Goal: Task Accomplishment & Management: Use online tool/utility

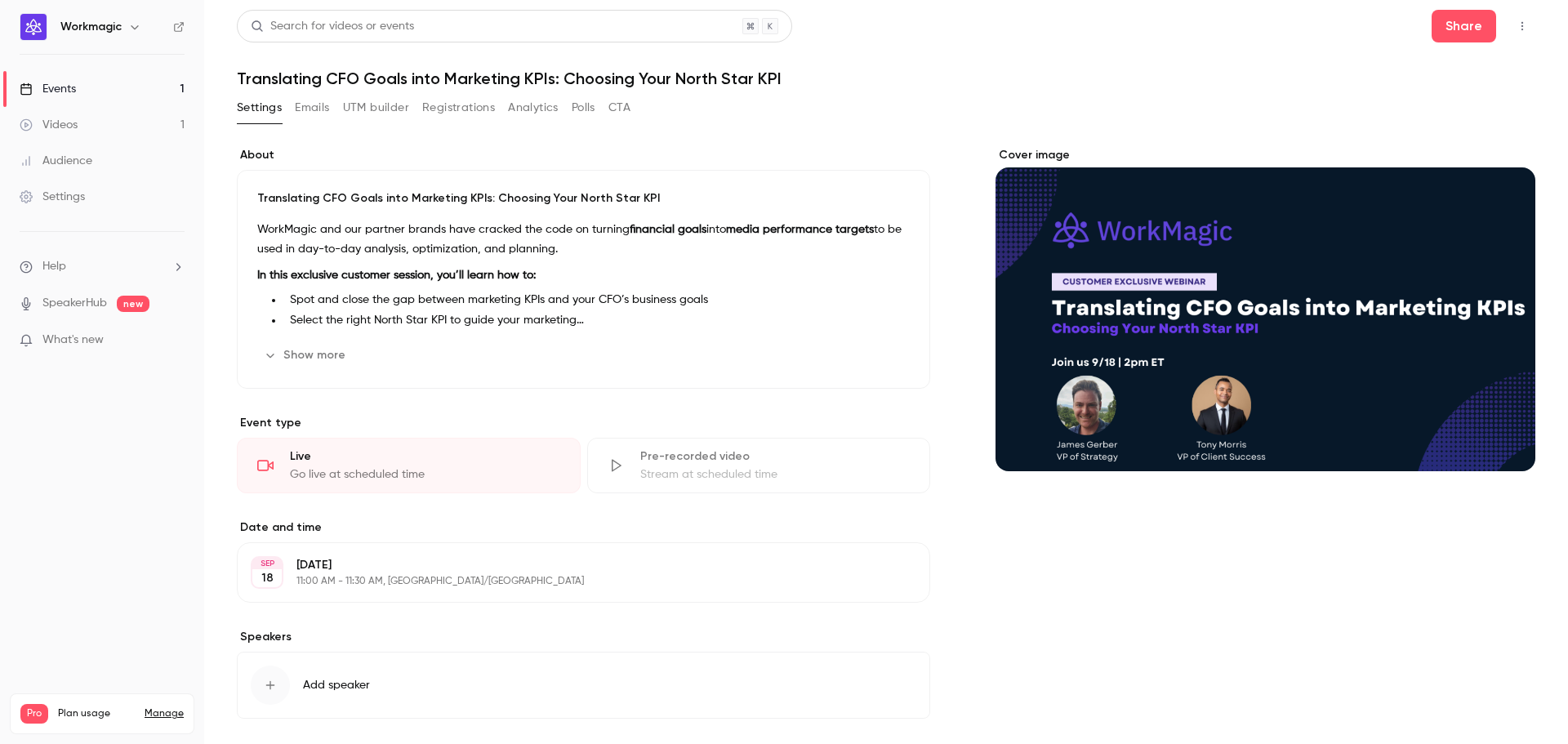
click at [367, 110] on button "UTM builder" at bounding box center [375, 107] width 66 height 26
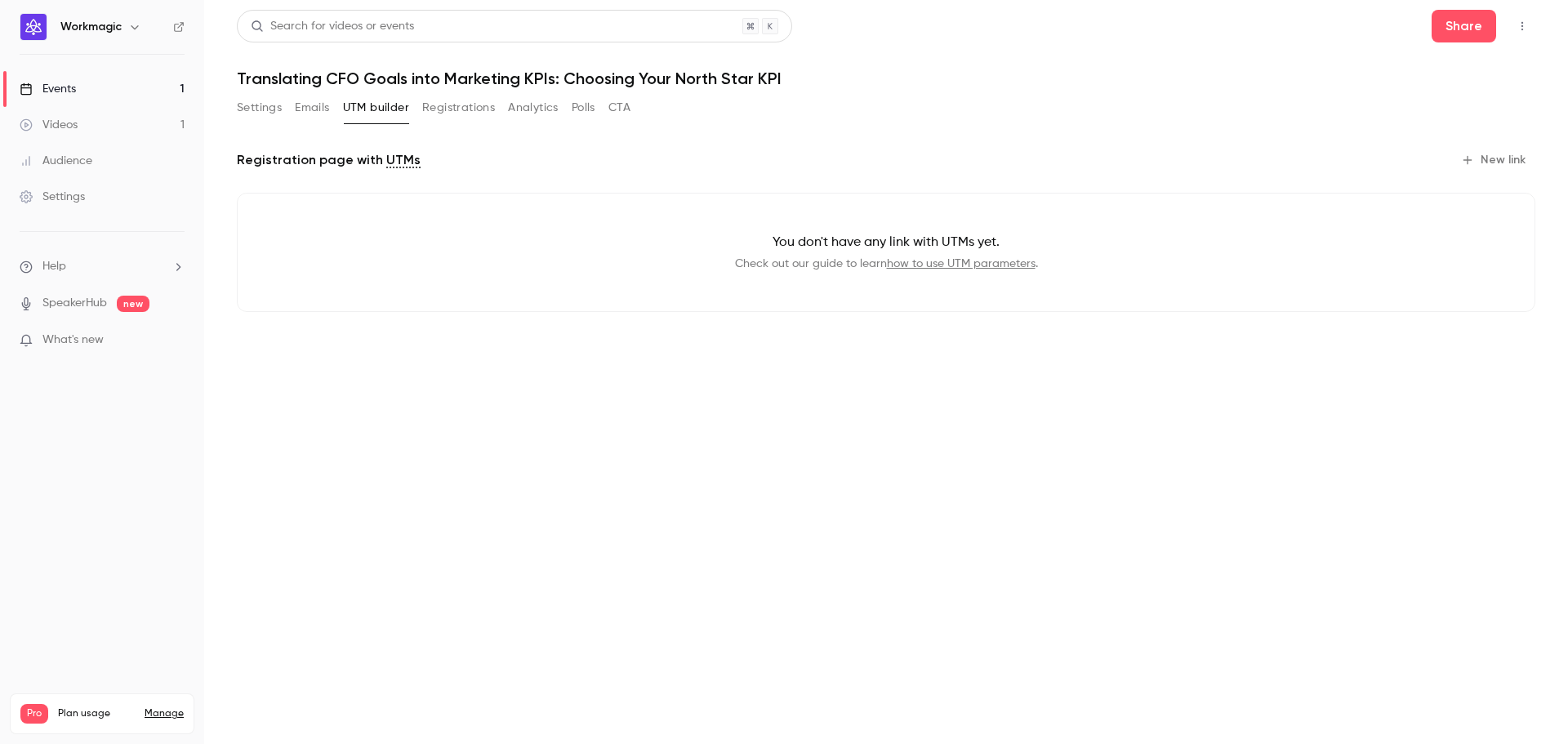
click at [1503, 154] on button "New link" at bounding box center [1495, 160] width 81 height 26
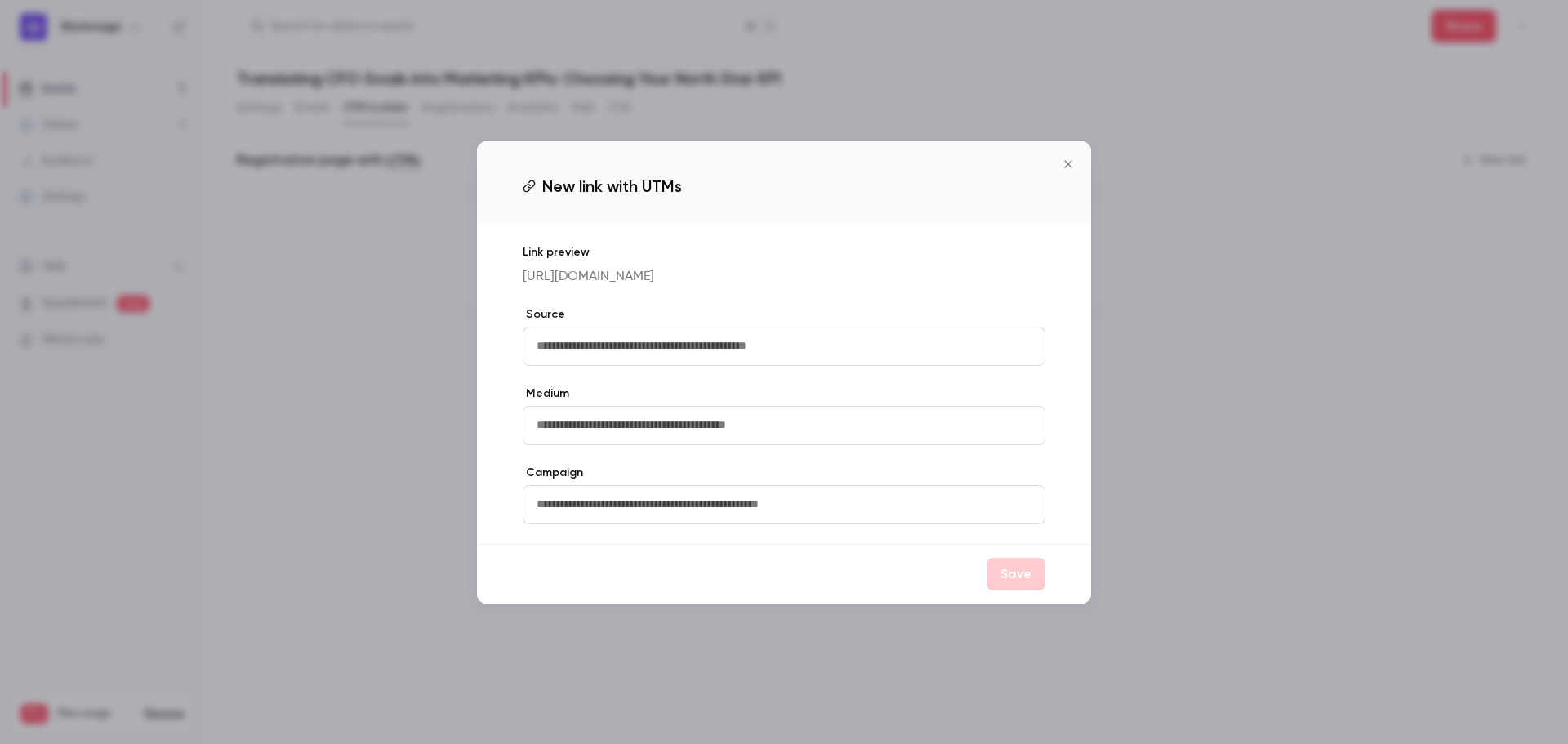
click at [639, 341] on input "text" at bounding box center [784, 346] width 522 height 40
type input "*****"
click at [1019, 580] on button "Save" at bounding box center [1016, 574] width 58 height 33
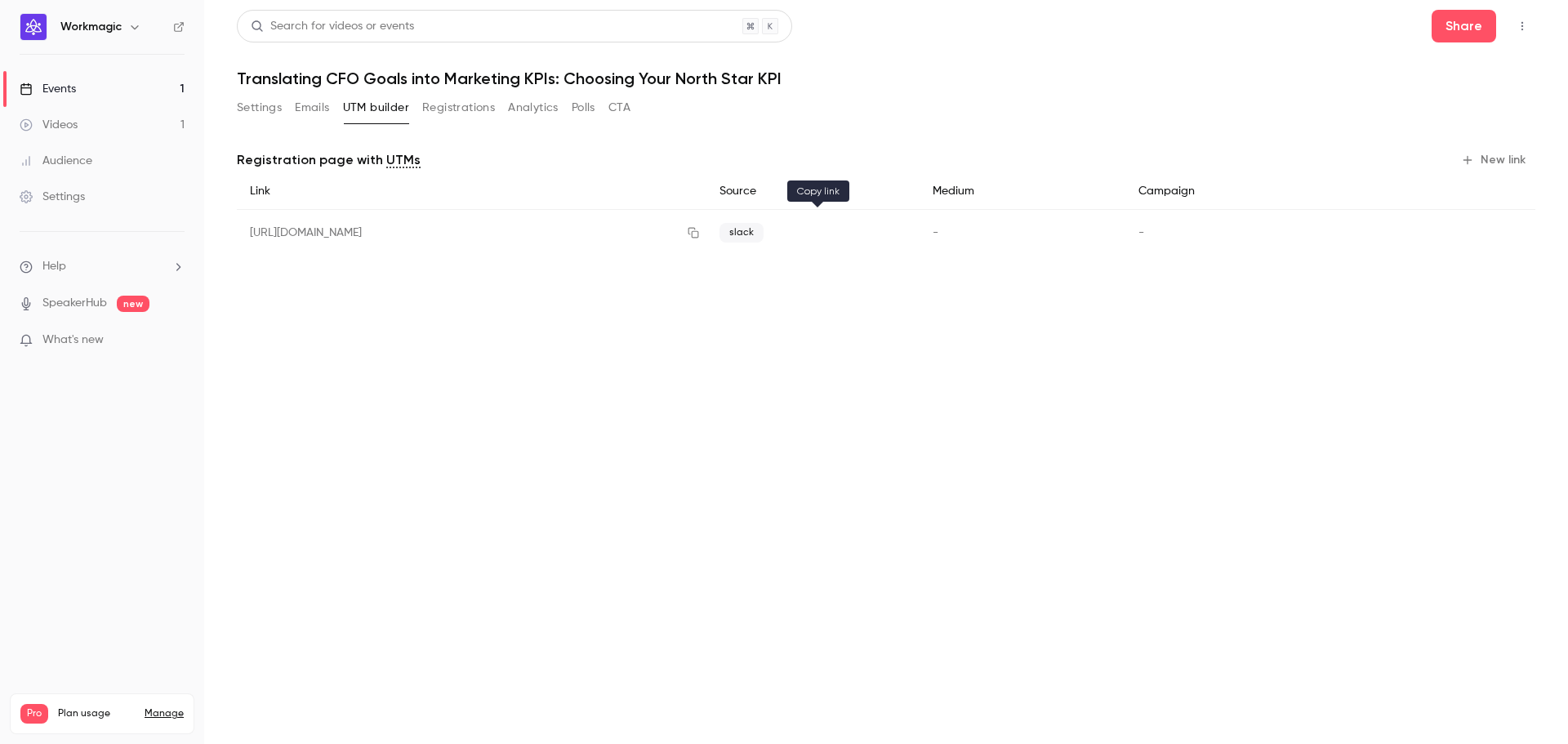
click at [700, 234] on icon "button" at bounding box center [692, 232] width 13 height 11
click at [1469, 162] on icon "button" at bounding box center [1468, 161] width 9 height 9
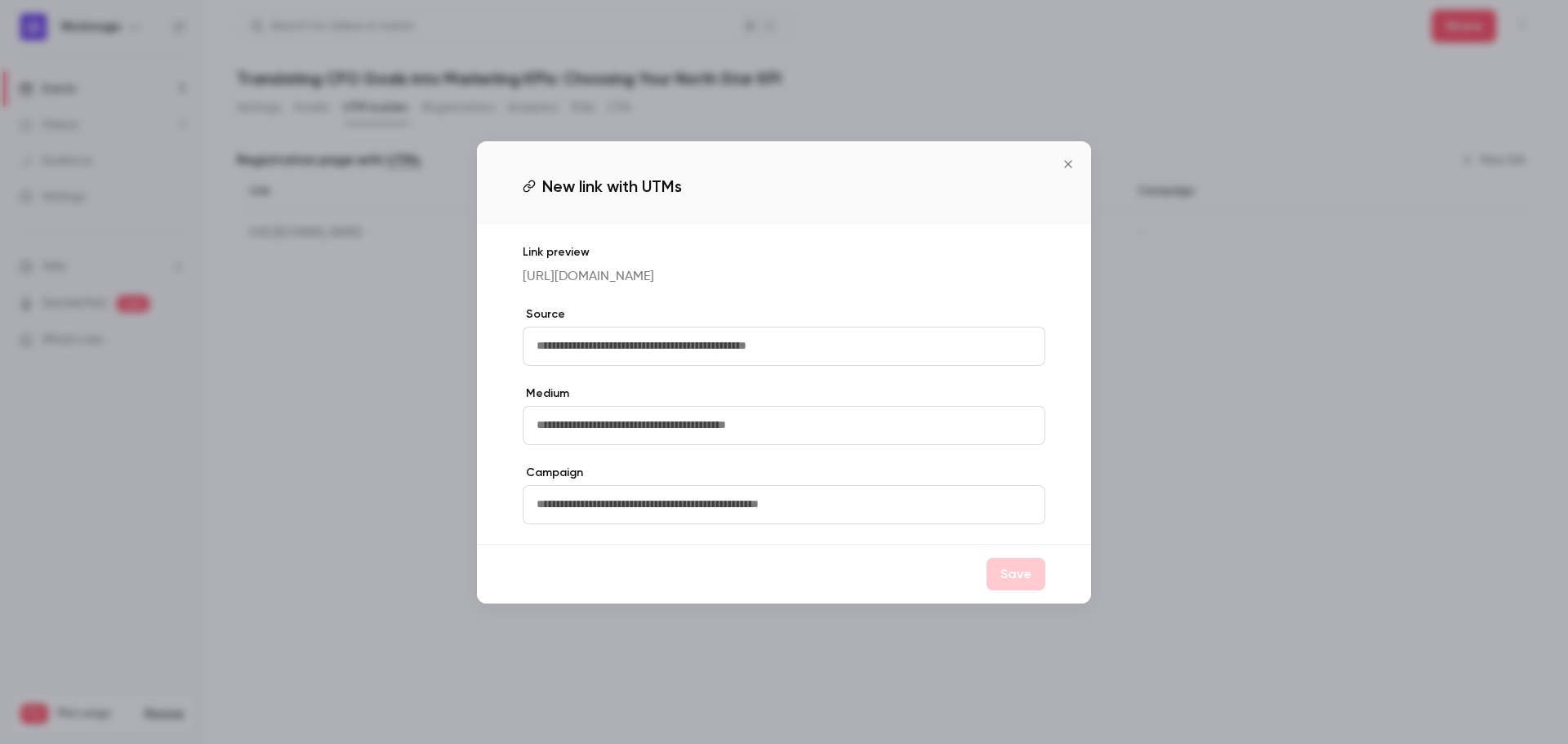
click at [681, 358] on input "text" at bounding box center [784, 346] width 522 height 40
type input "*****"
drag, startPoint x: 1035, startPoint y: 576, endPoint x: 1054, endPoint y: 152, distance: 424.4
click at [1054, 152] on div "New link with UTMs Link preview [URL][DOMAIN_NAME] Source ***** Medium Campaign…" at bounding box center [784, 372] width 614 height 462
click at [1063, 157] on icon "Close" at bounding box center [1068, 163] width 20 height 13
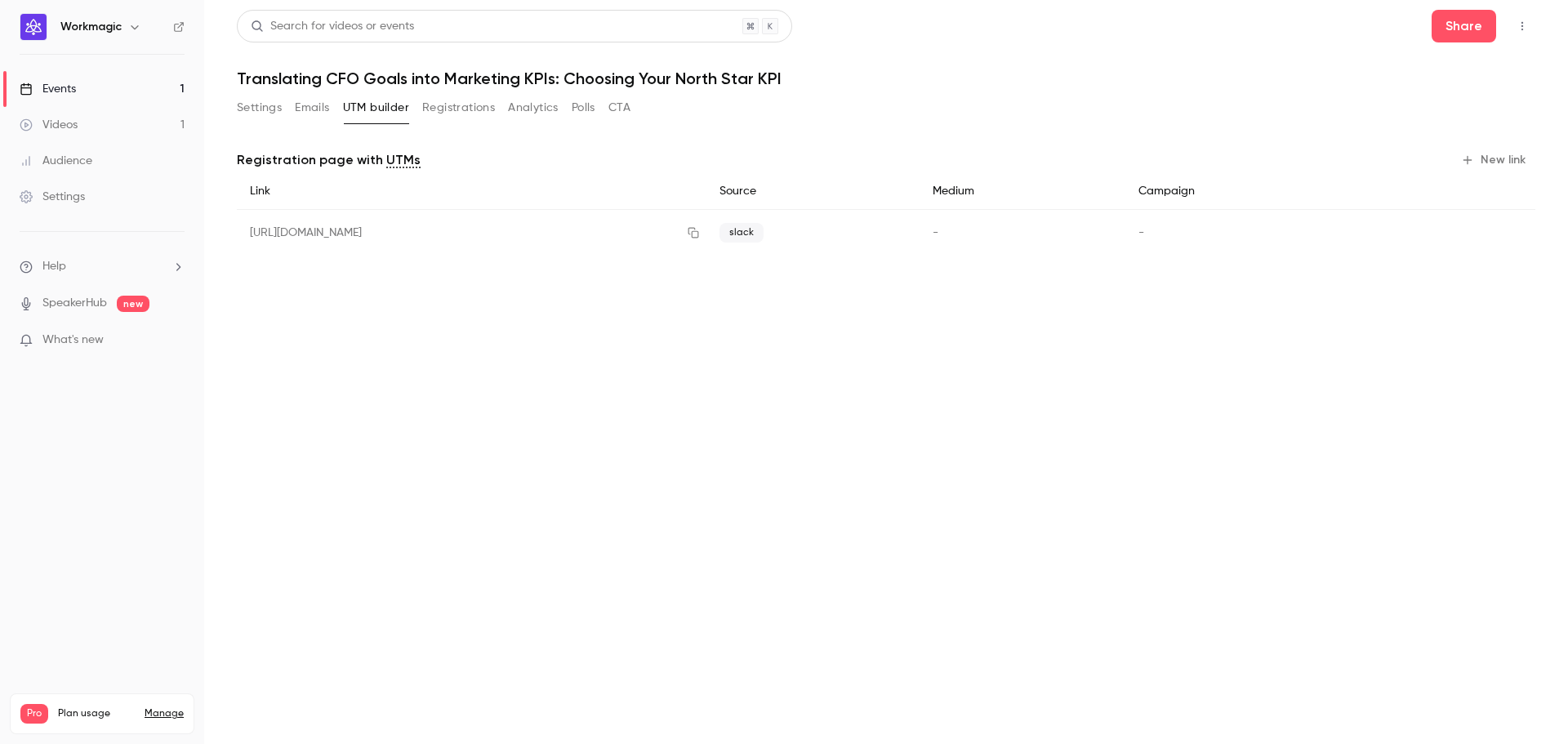
click at [117, 92] on link "Events 1" at bounding box center [102, 89] width 204 height 36
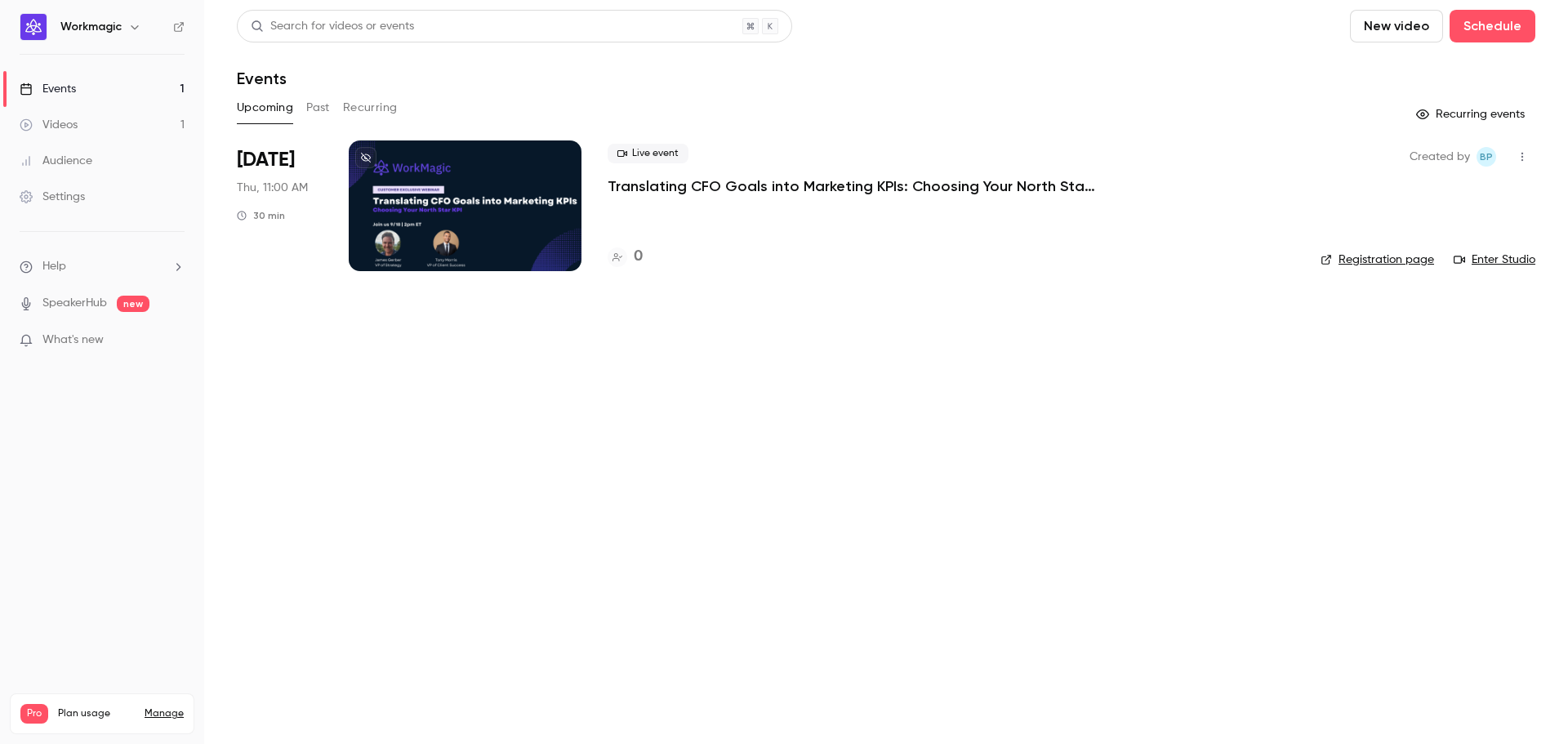
click at [311, 107] on button "Past" at bounding box center [318, 107] width 24 height 26
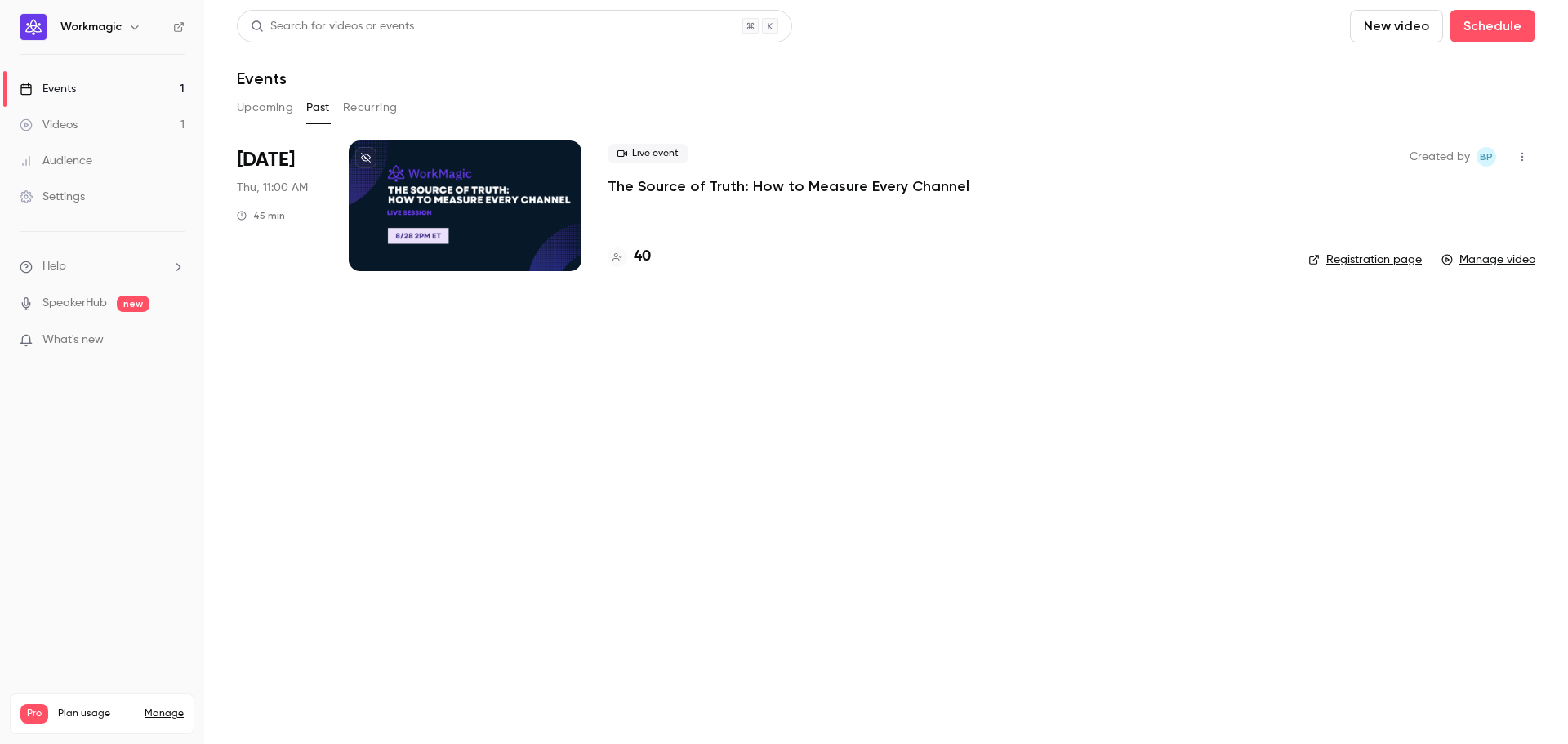
click at [724, 189] on p "The Source of Truth: How to Measure Every Channel" at bounding box center [788, 186] width 362 height 20
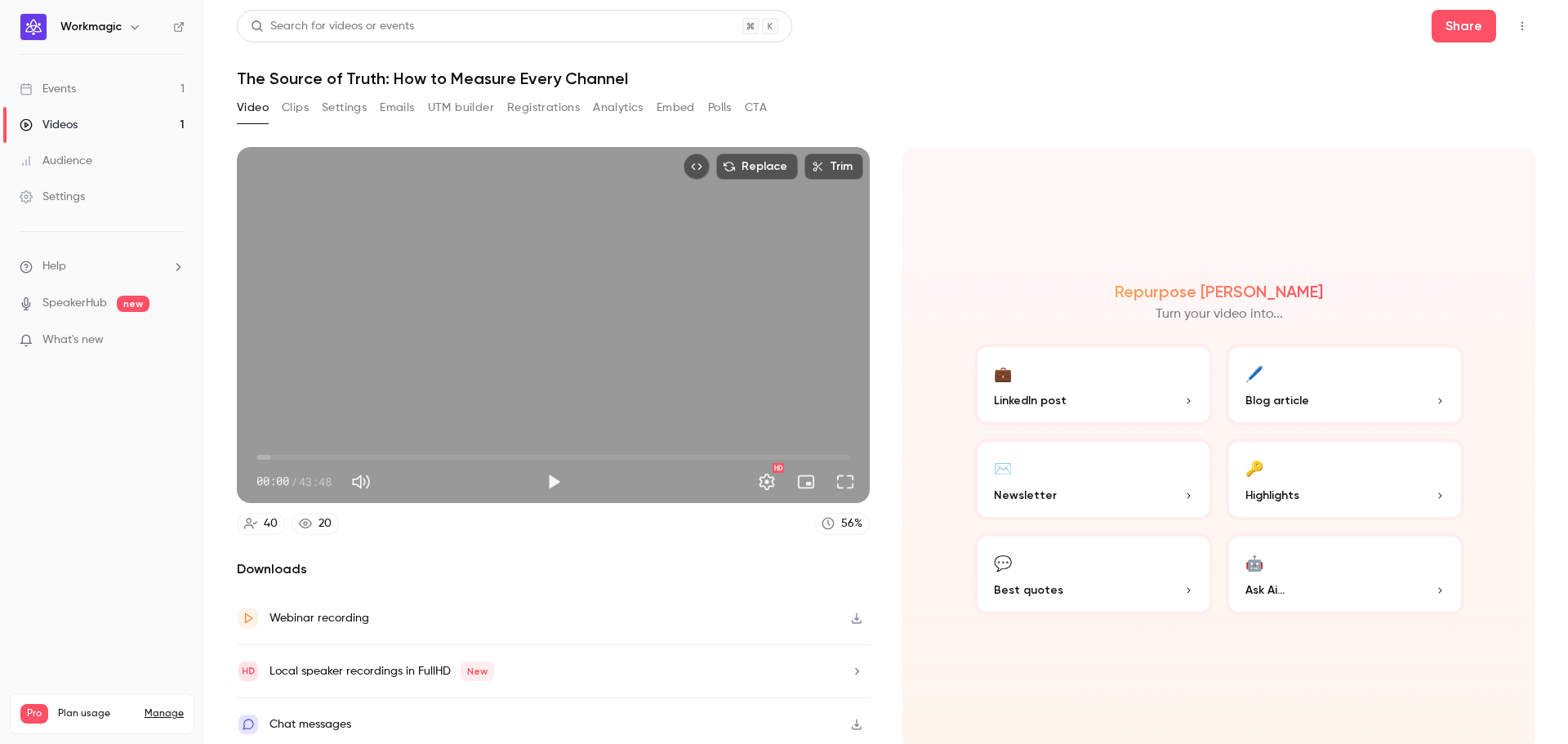
click at [405, 113] on button "Emails" at bounding box center [397, 107] width 34 height 26
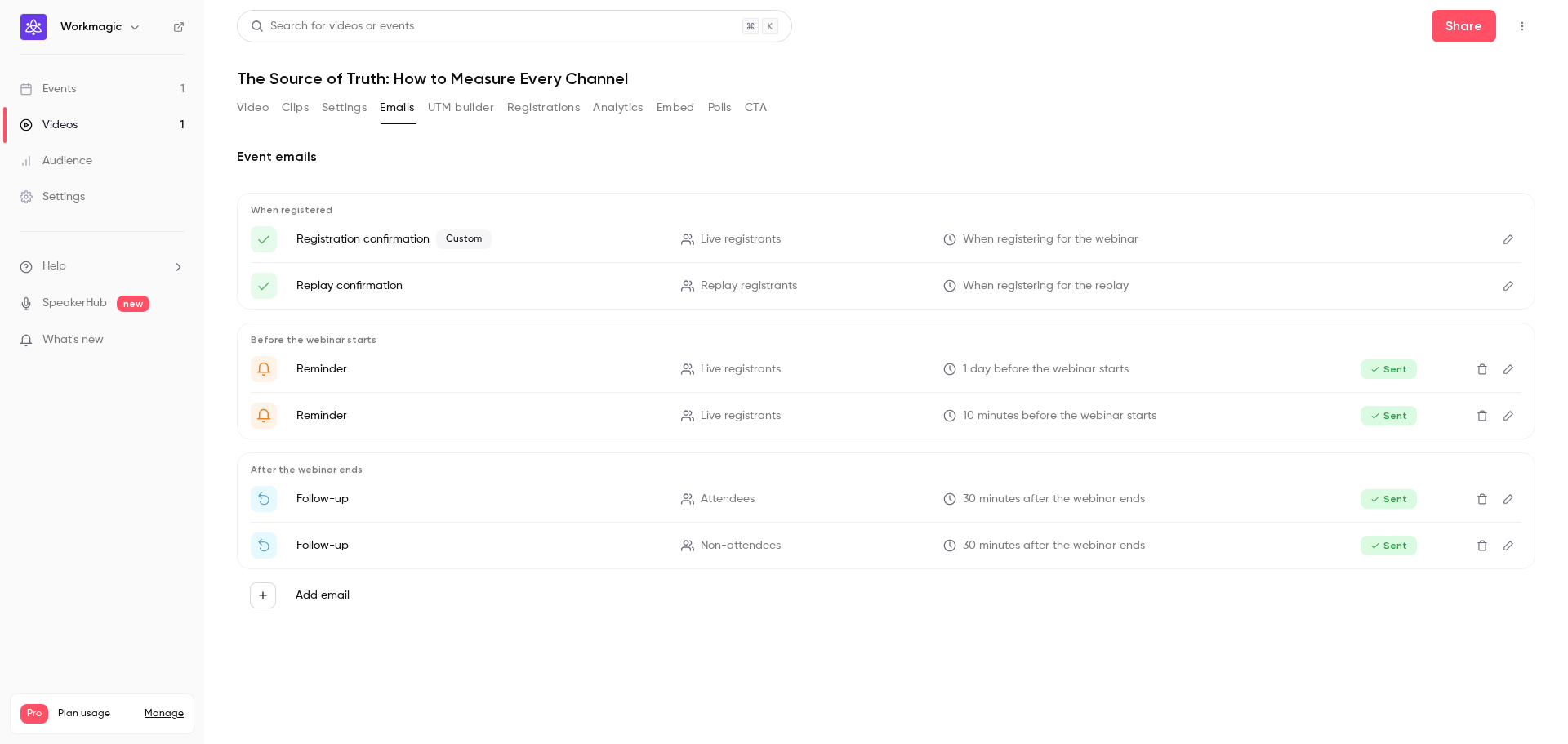
click at [299, 108] on button "Clips" at bounding box center [295, 107] width 27 height 26
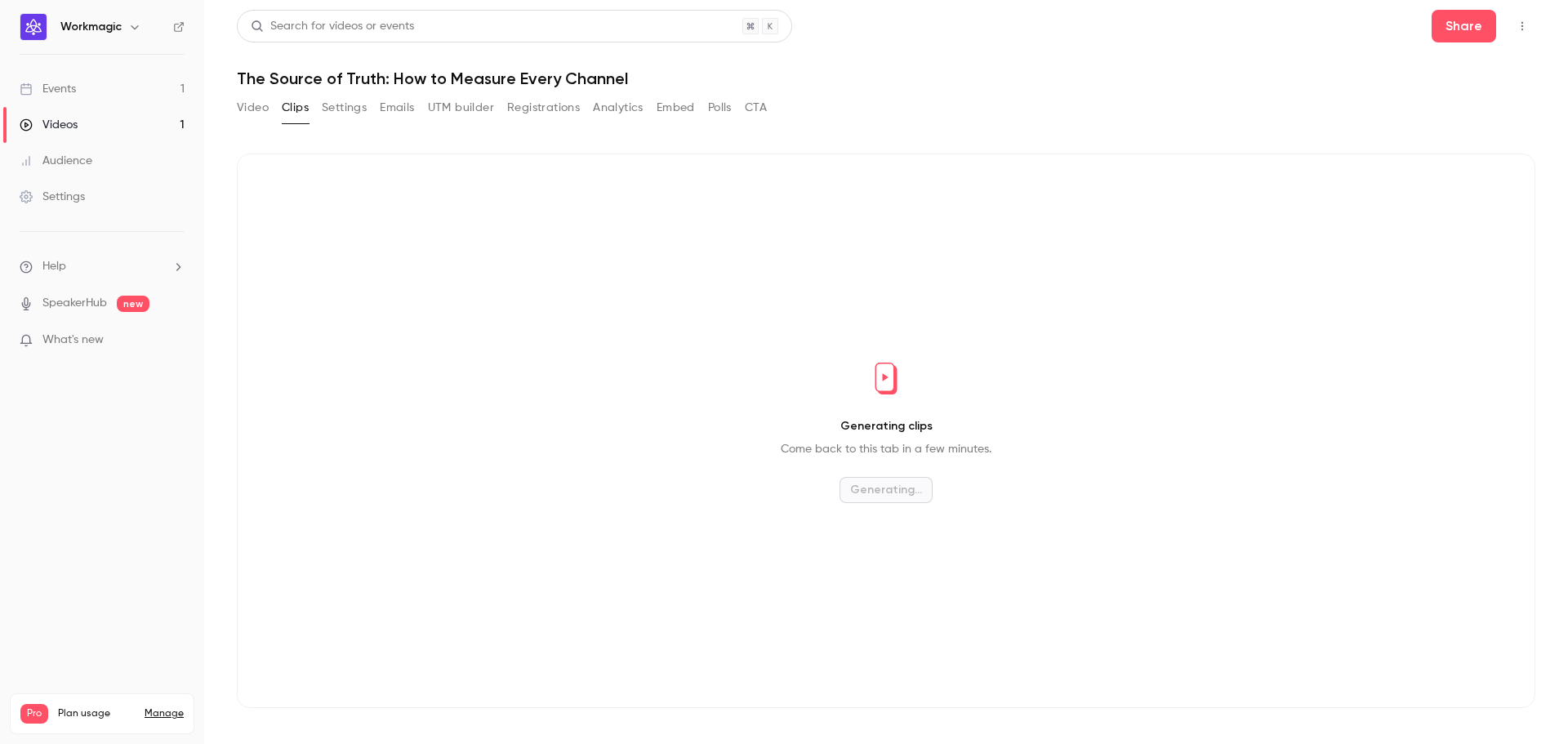
click at [616, 112] on button "Analytics" at bounding box center [618, 107] width 51 height 26
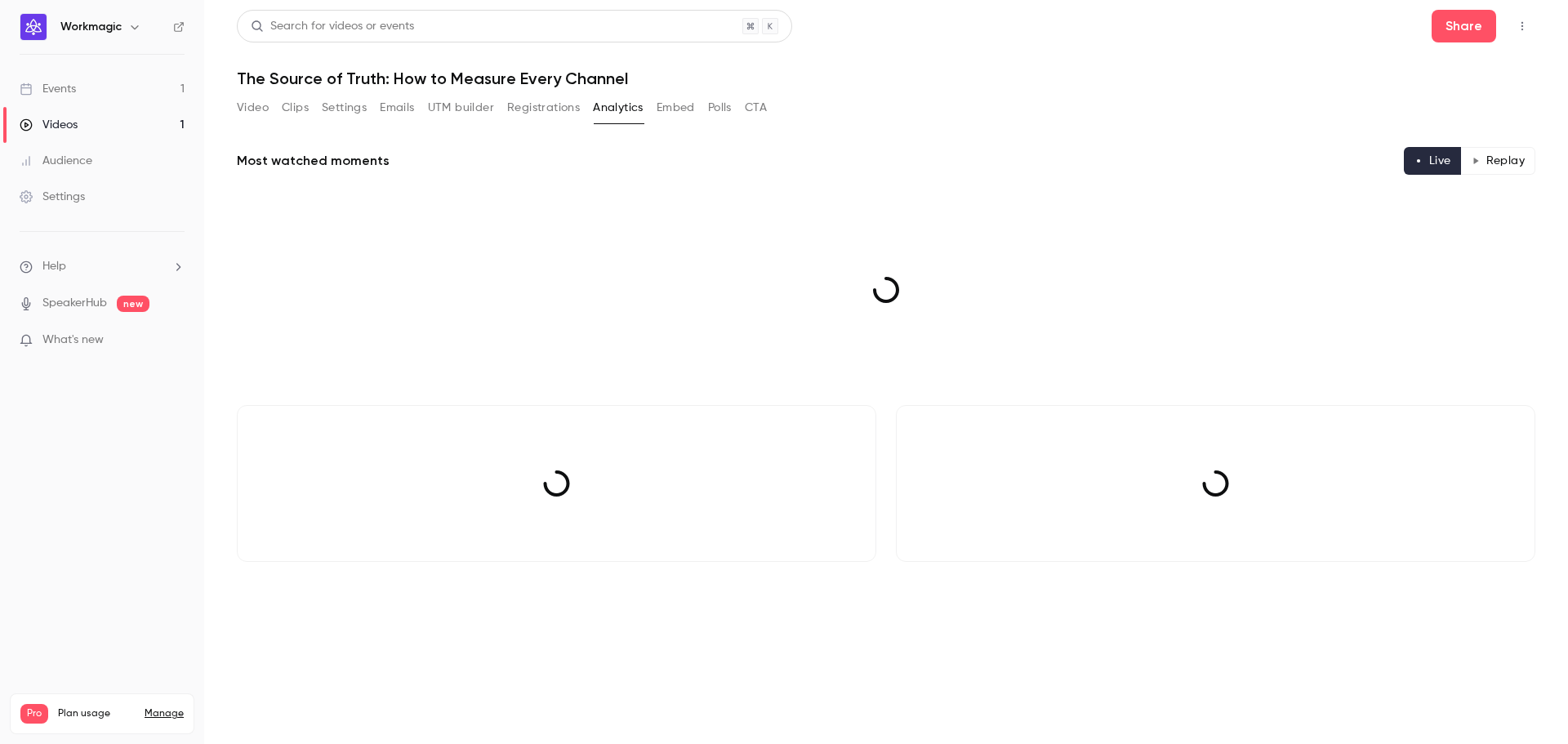
click at [543, 109] on button "Registrations" at bounding box center [543, 107] width 73 height 26
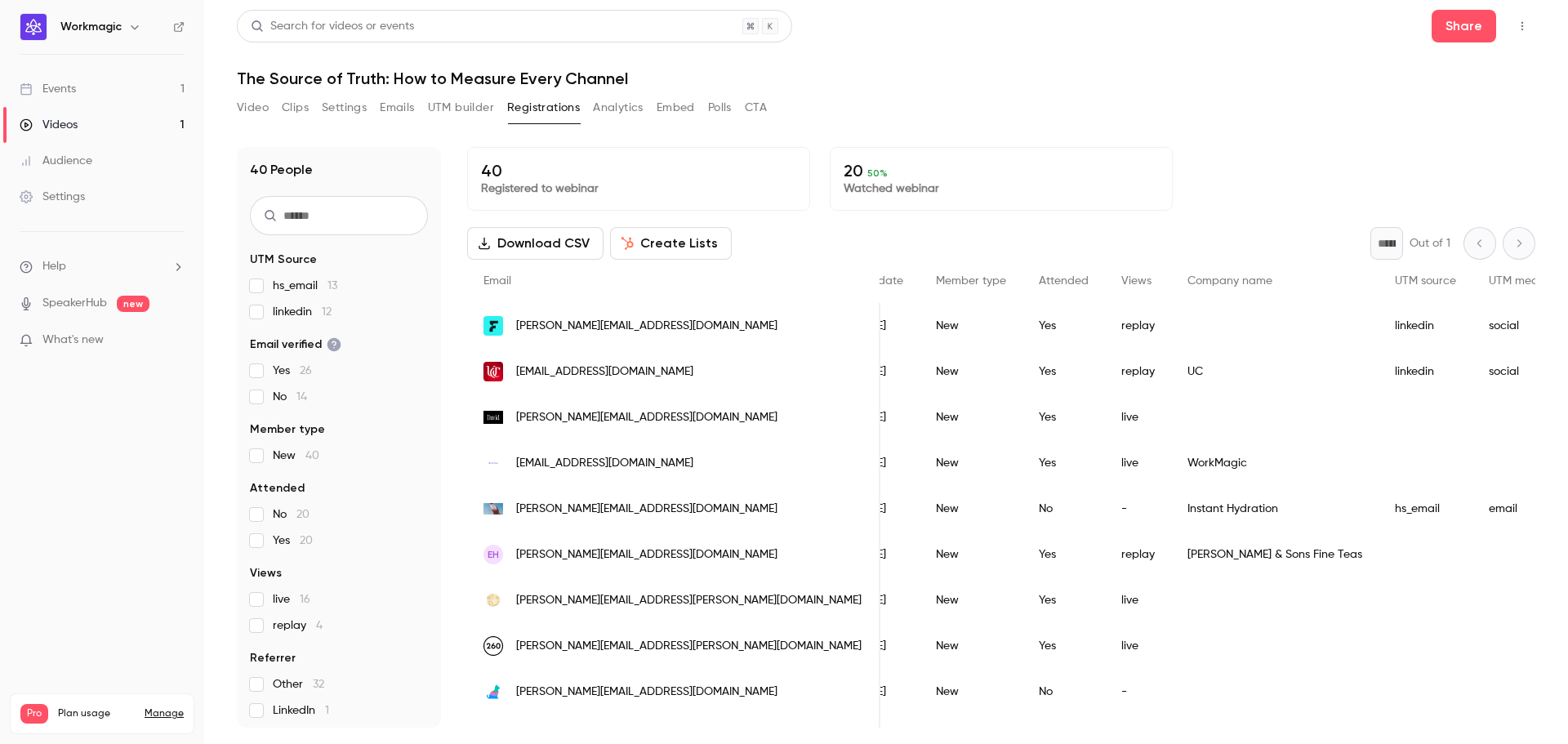
click at [1518, 27] on icon "Top Bar Actions" at bounding box center [1522, 26] width 13 height 11
click at [931, 96] on div at bounding box center [784, 372] width 1568 height 744
click at [1523, 28] on icon "Top Bar Actions" at bounding box center [1522, 26] width 13 height 11
click at [1192, 59] on div at bounding box center [784, 372] width 1568 height 744
click at [616, 116] on button "Analytics" at bounding box center [618, 107] width 51 height 26
